Goal: Information Seeking & Learning: Learn about a topic

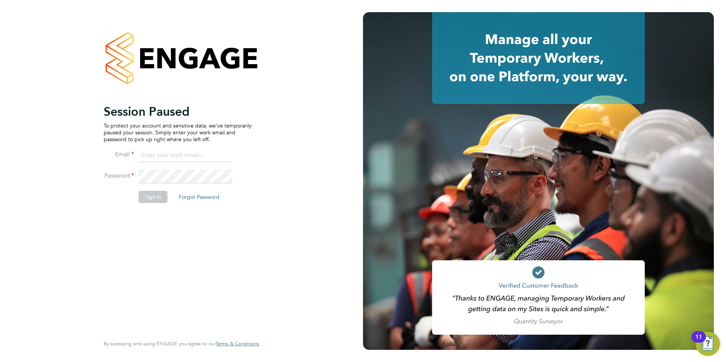
click at [167, 157] on input at bounding box center [186, 156] width 94 height 14
type input "daniel.gwynn@prsjobs.com"
click at [159, 194] on button "Sign In" at bounding box center [153, 197] width 29 height 12
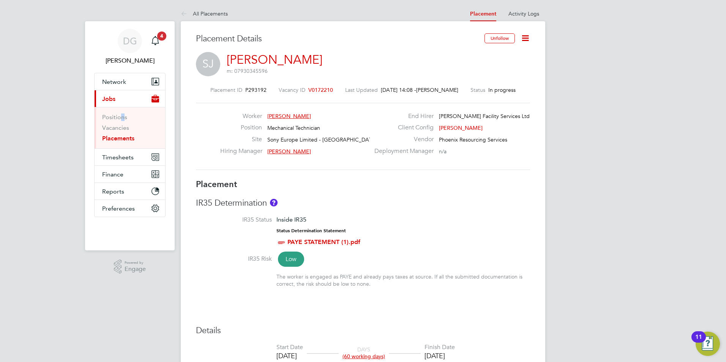
click at [118, 123] on li "Positions" at bounding box center [130, 118] width 57 height 11
drag, startPoint x: 118, startPoint y: 123, endPoint x: 118, endPoint y: 132, distance: 8.4
click at [118, 132] on li "Vacancies" at bounding box center [130, 129] width 57 height 11
click at [119, 129] on link "Vacancies" at bounding box center [115, 127] width 27 height 7
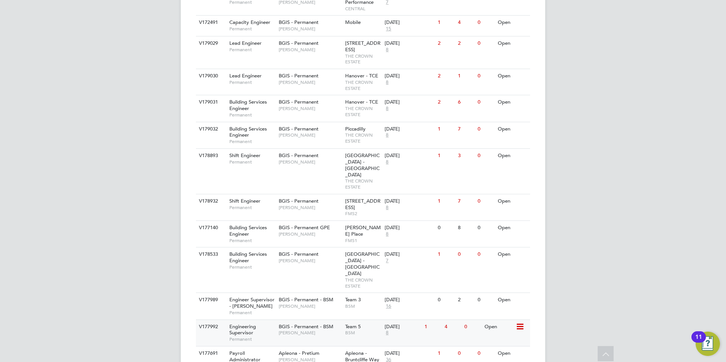
scroll to position [721, 0]
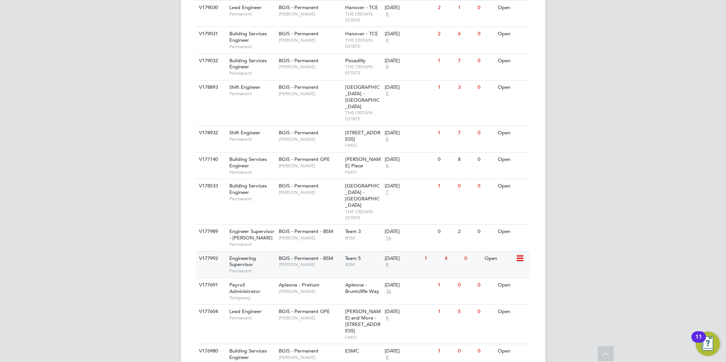
click at [296, 261] on span "Lewis Cannon" at bounding box center [310, 264] width 63 height 6
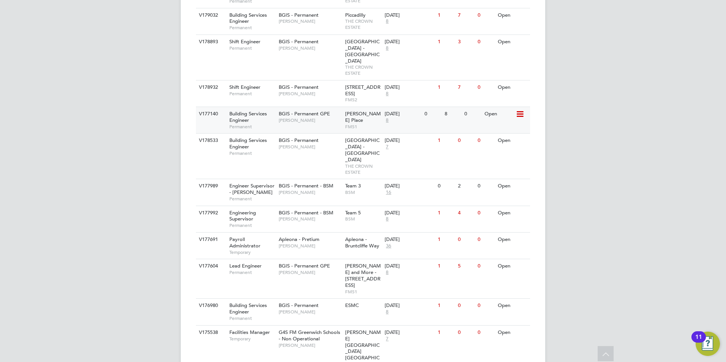
scroll to position [769, 0]
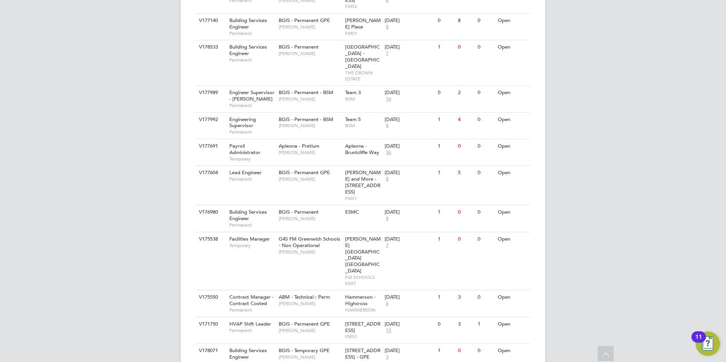
scroll to position [865, 0]
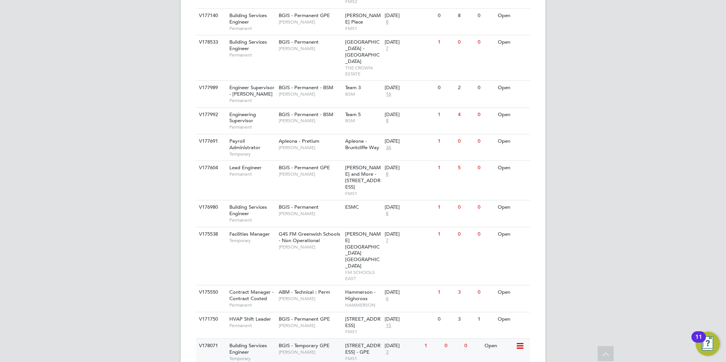
click at [309, 349] on span "[PERSON_NAME]" at bounding box center [310, 352] width 63 height 6
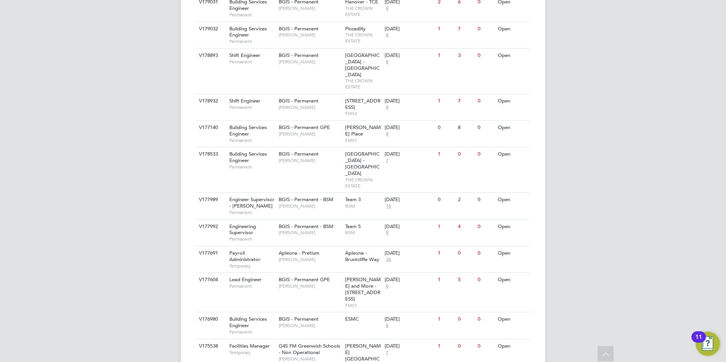
scroll to position [751, 0]
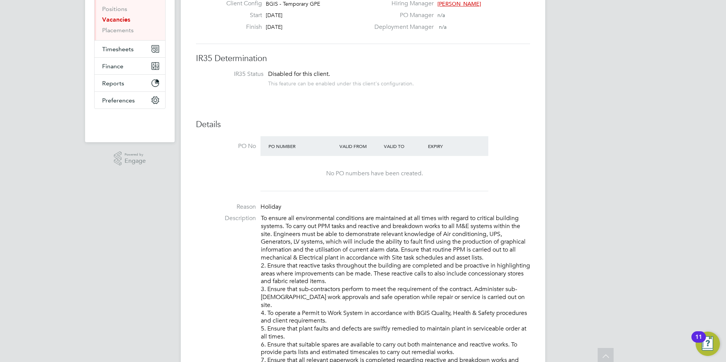
scroll to position [5, 0]
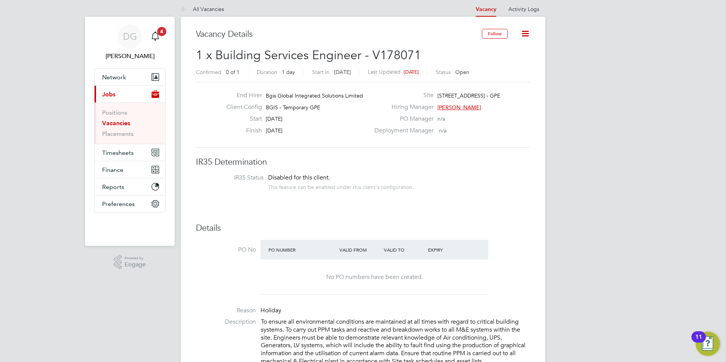
click at [458, 106] on span "[PERSON_NAME]" at bounding box center [459, 107] width 44 height 7
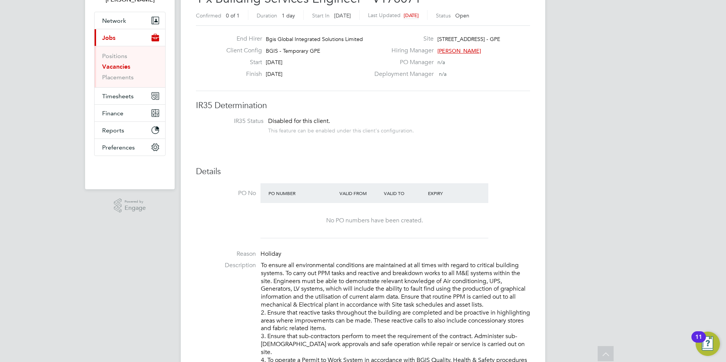
scroll to position [0, 0]
